Goal: Task Accomplishment & Management: Use online tool/utility

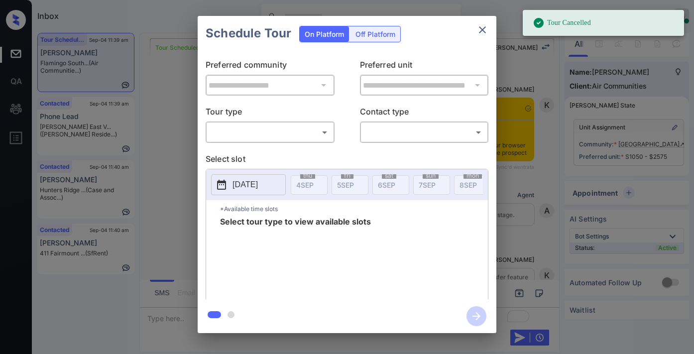
click at [318, 133] on body "Tour Cancelled Inbox [PERSON_NAME] Online Set yourself offline Set yourself on …" at bounding box center [347, 177] width 694 height 354
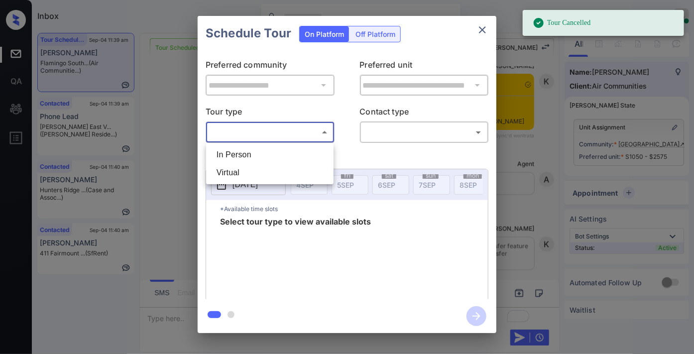
click at [305, 148] on li "In Person" at bounding box center [270, 155] width 123 height 18
type input "********"
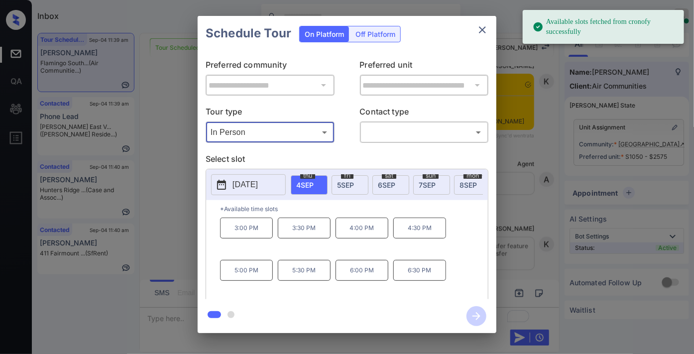
click at [340, 182] on span "[DATE]" at bounding box center [345, 185] width 17 height 8
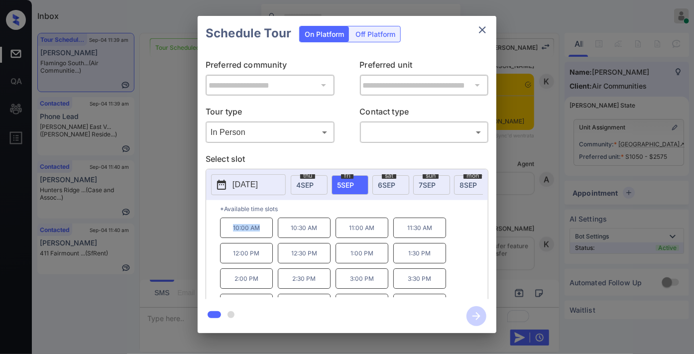
drag, startPoint x: 234, startPoint y: 239, endPoint x: 225, endPoint y: 239, distance: 9.0
click at [225, 238] on p "10:00 AM" at bounding box center [246, 228] width 53 height 20
copy p "10:00 AM"
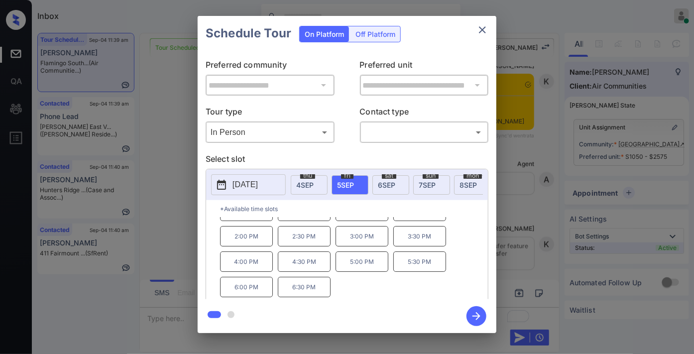
click at [481, 35] on icon "close" at bounding box center [483, 30] width 12 height 12
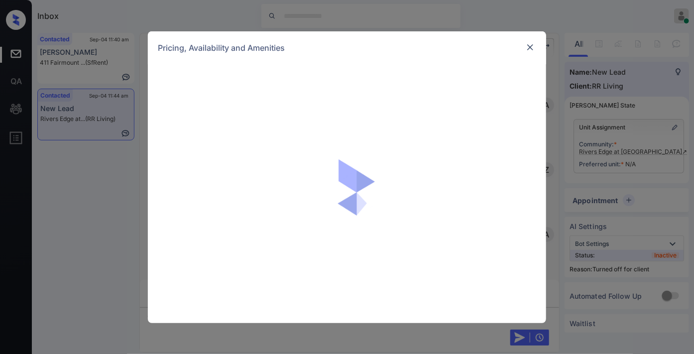
scroll to position [1273, 0]
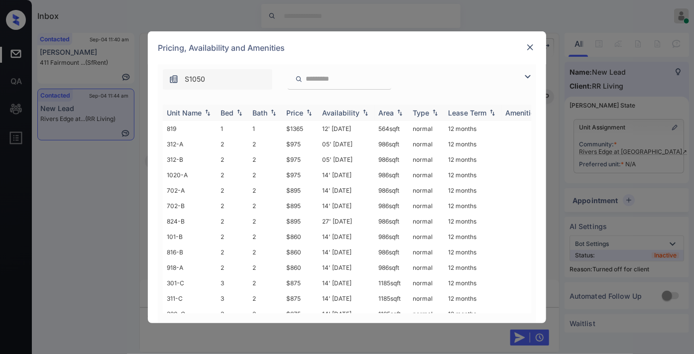
click at [299, 111] on div "Price" at bounding box center [294, 113] width 17 height 8
click at [524, 80] on img at bounding box center [528, 77] width 12 height 12
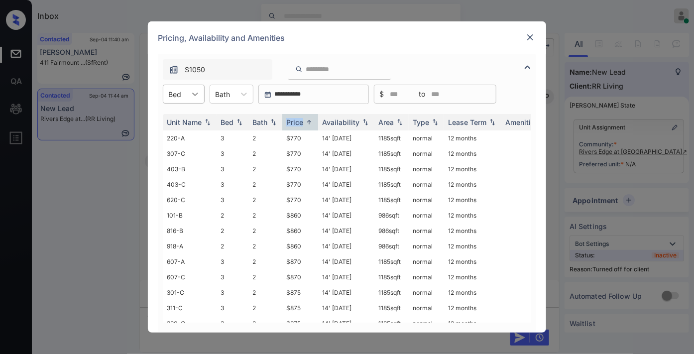
click at [198, 85] on div at bounding box center [195, 94] width 18 height 18
click at [190, 124] on div "1" at bounding box center [184, 119] width 42 height 18
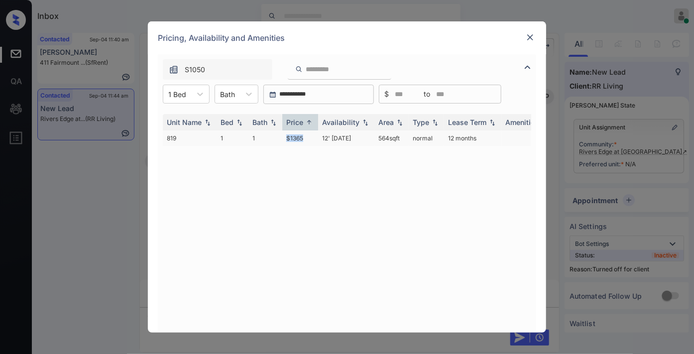
drag, startPoint x: 310, startPoint y: 138, endPoint x: 280, endPoint y: 130, distance: 30.9
click at [280, 130] on tr "819 1 1 $1365 12' Aug 25 564 sqft normal 12 months" at bounding box center [423, 137] width 520 height 15
copy tr "$1365"
click at [326, 135] on td "12' Aug 25" at bounding box center [346, 137] width 56 height 15
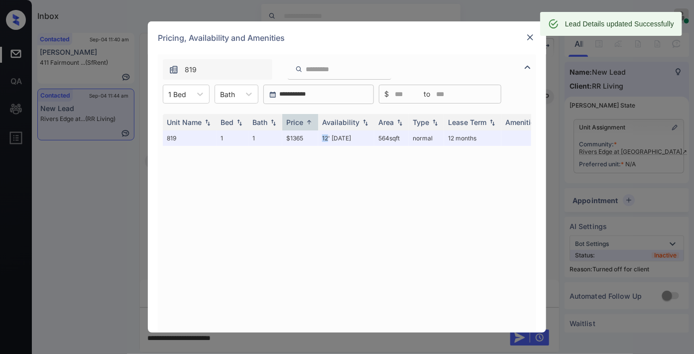
click at [534, 40] on img at bounding box center [530, 37] width 10 height 10
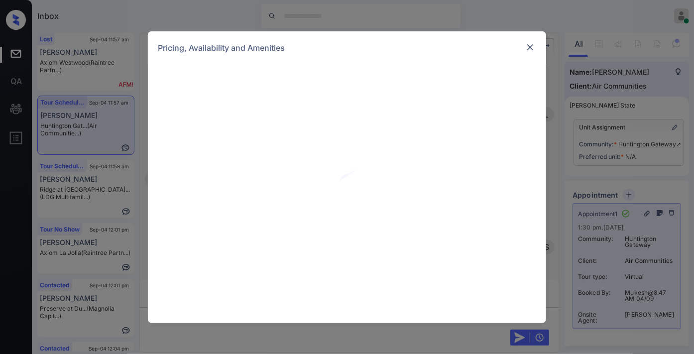
scroll to position [0, 4]
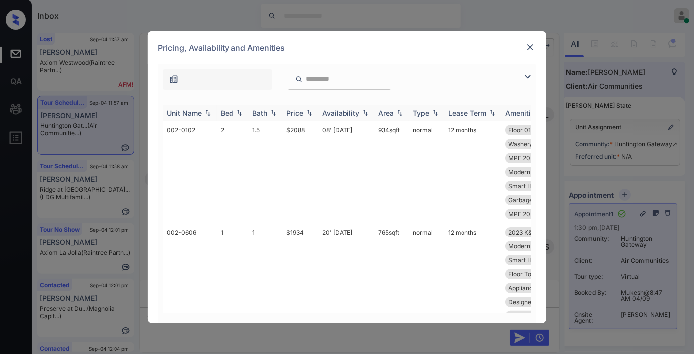
click at [301, 116] on div "Price" at bounding box center [294, 113] width 17 height 8
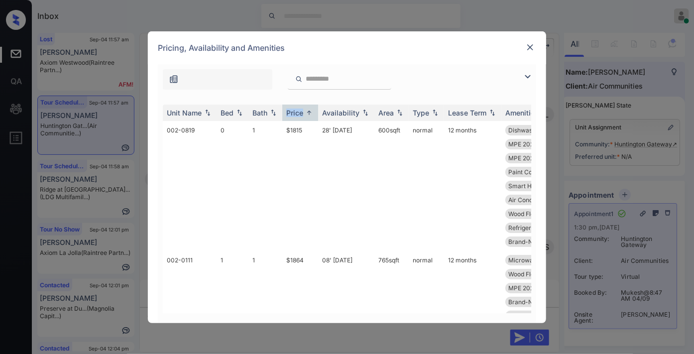
click at [525, 76] on img at bounding box center [528, 77] width 12 height 12
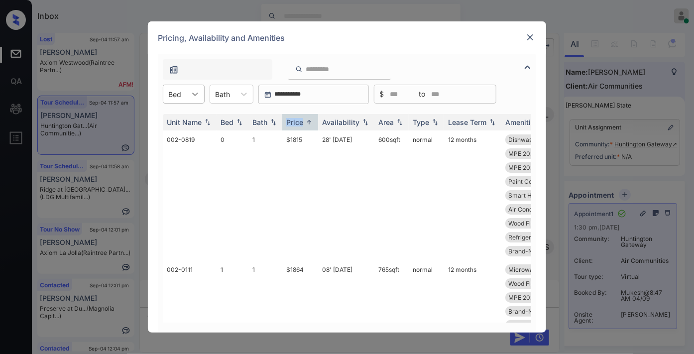
click at [187, 88] on div at bounding box center [195, 94] width 18 height 18
click at [183, 130] on div "1" at bounding box center [184, 137] width 42 height 18
click at [525, 33] on img at bounding box center [530, 37] width 10 height 10
